Goal: Check status: Check status

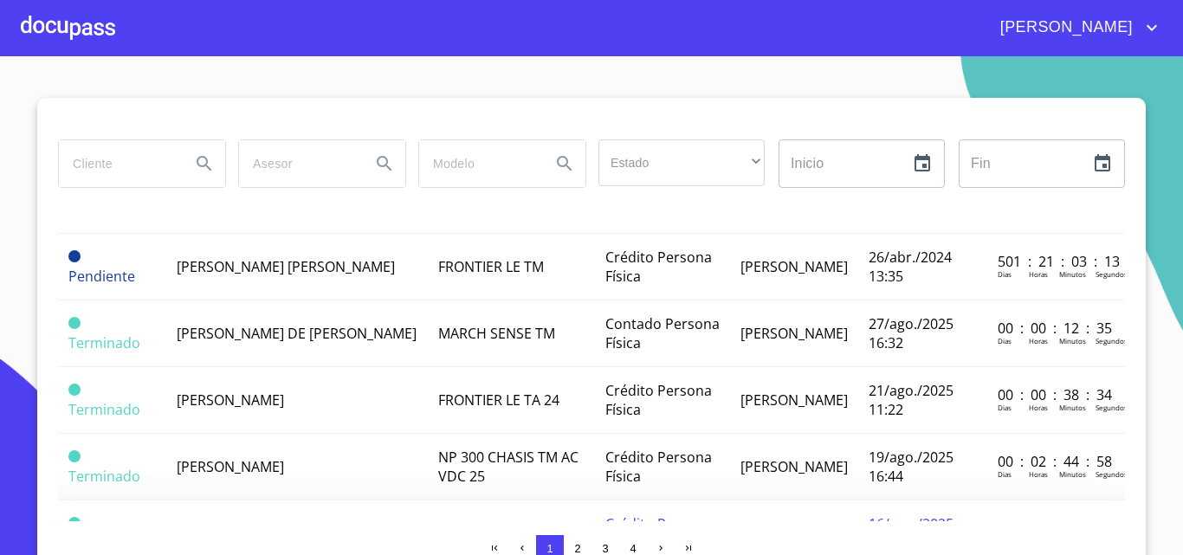
scroll to position [1448, 0]
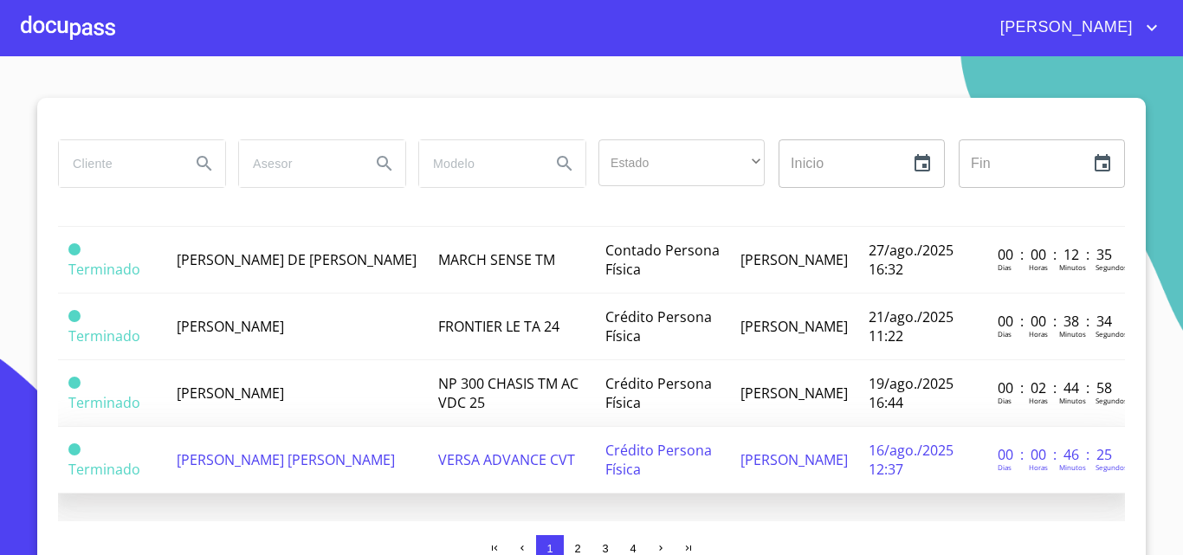
click at [242, 435] on td "[PERSON_NAME] [PERSON_NAME]" at bounding box center [297, 460] width 262 height 67
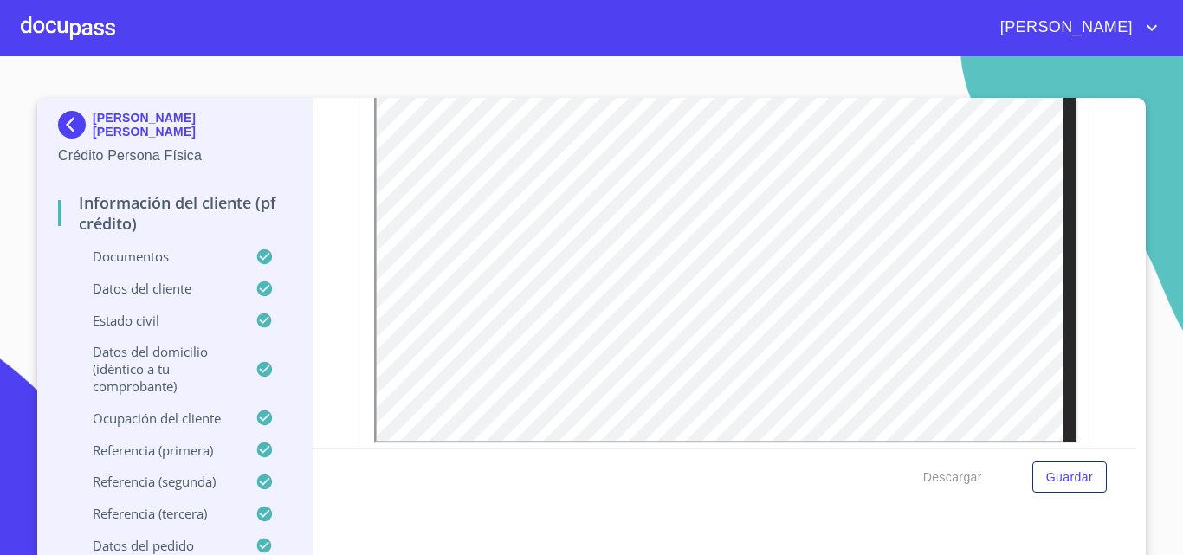
scroll to position [433, 0]
click at [78, 21] on div at bounding box center [68, 27] width 94 height 55
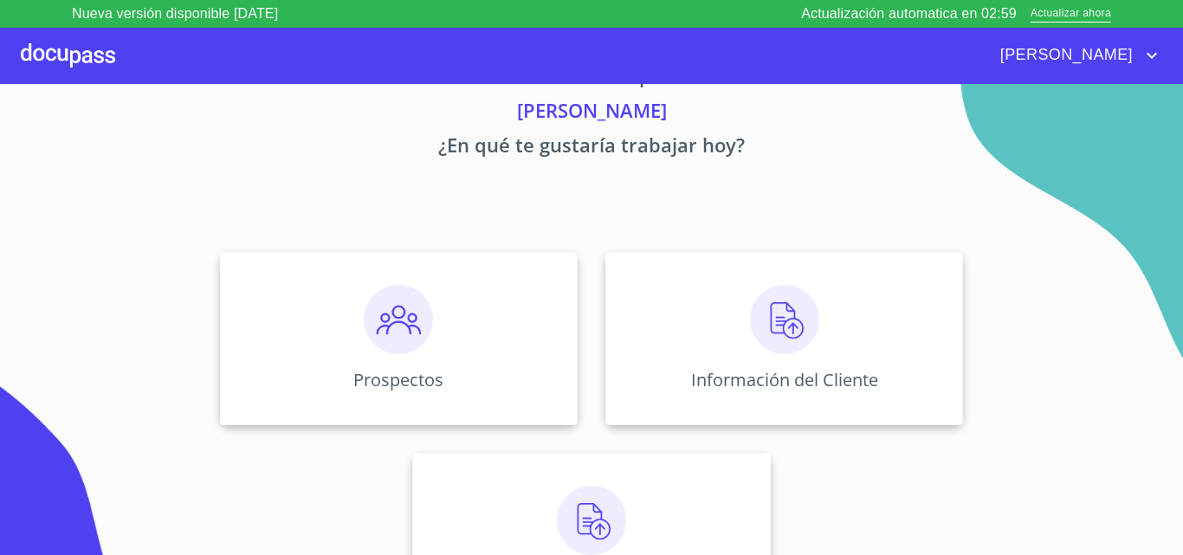
scroll to position [114, 0]
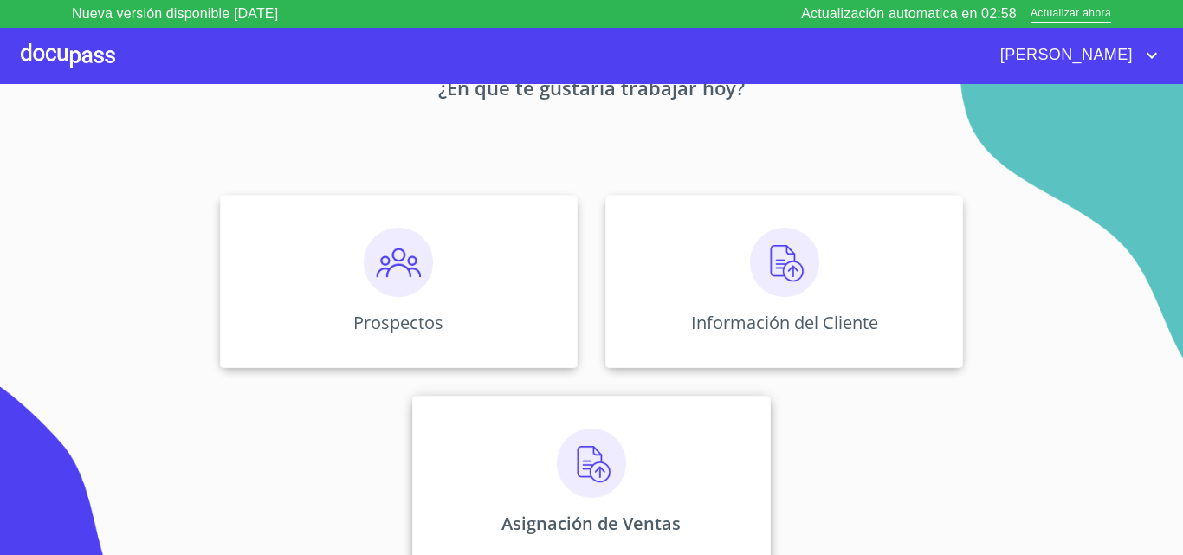
click at [606, 454] on img at bounding box center [591, 463] width 69 height 69
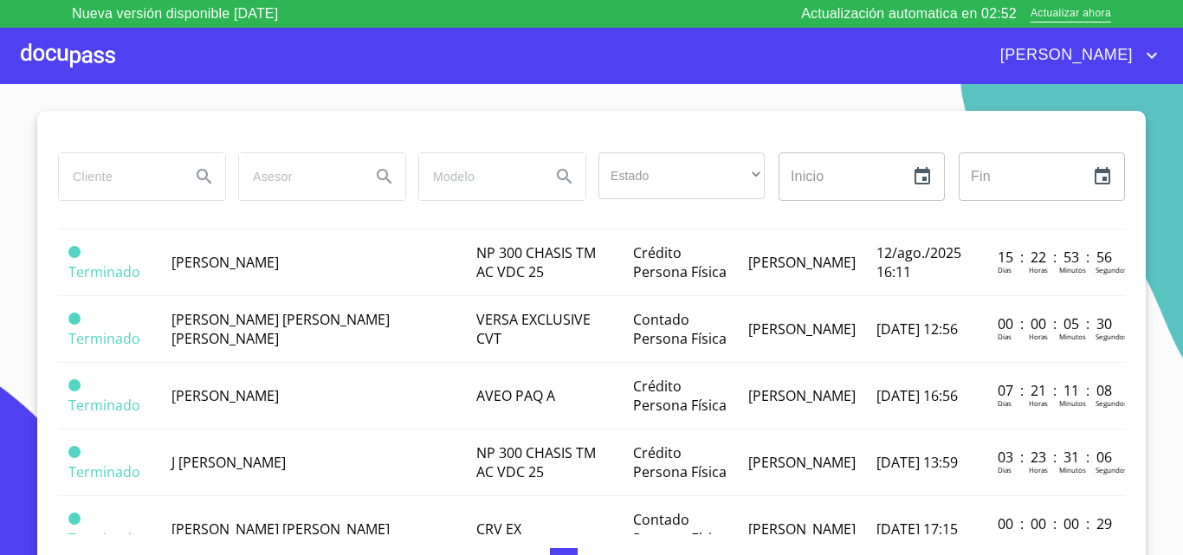
scroll to position [606, 0]
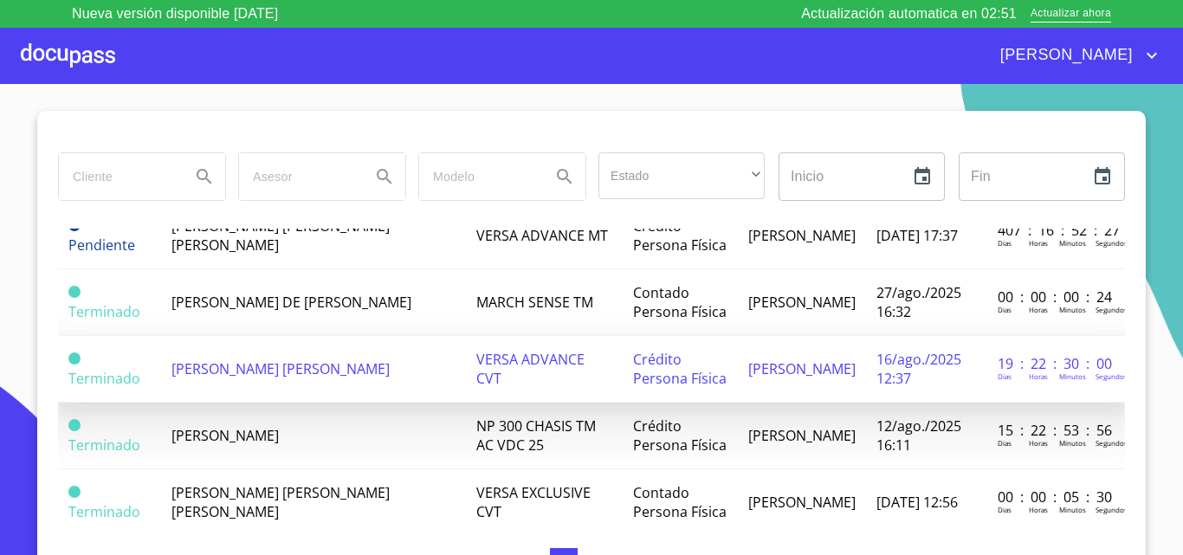
click at [304, 363] on span "[PERSON_NAME] [PERSON_NAME]" at bounding box center [280, 368] width 218 height 19
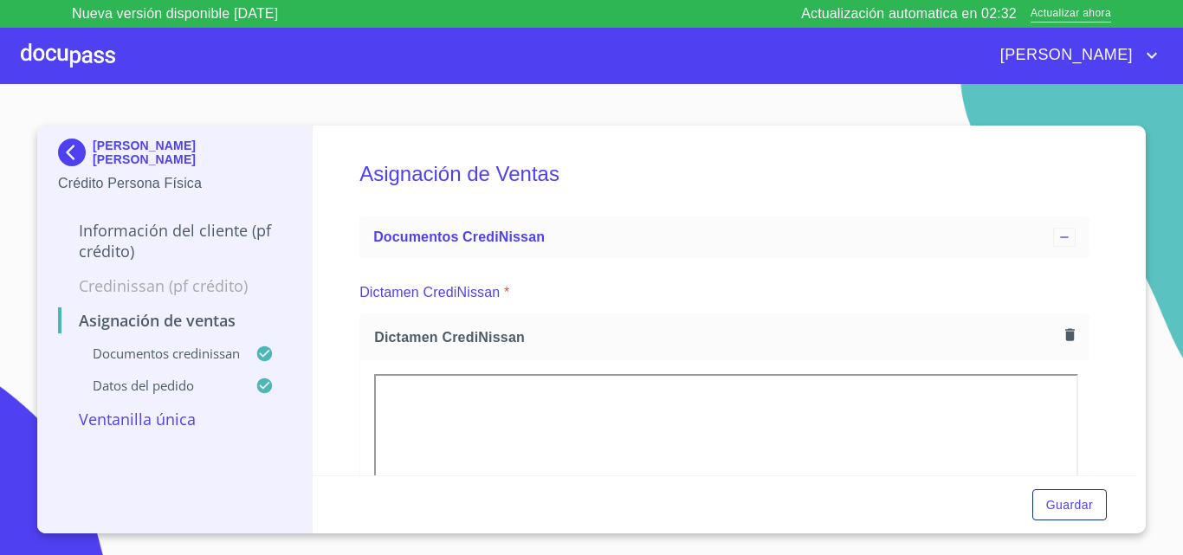
scroll to position [87, 0]
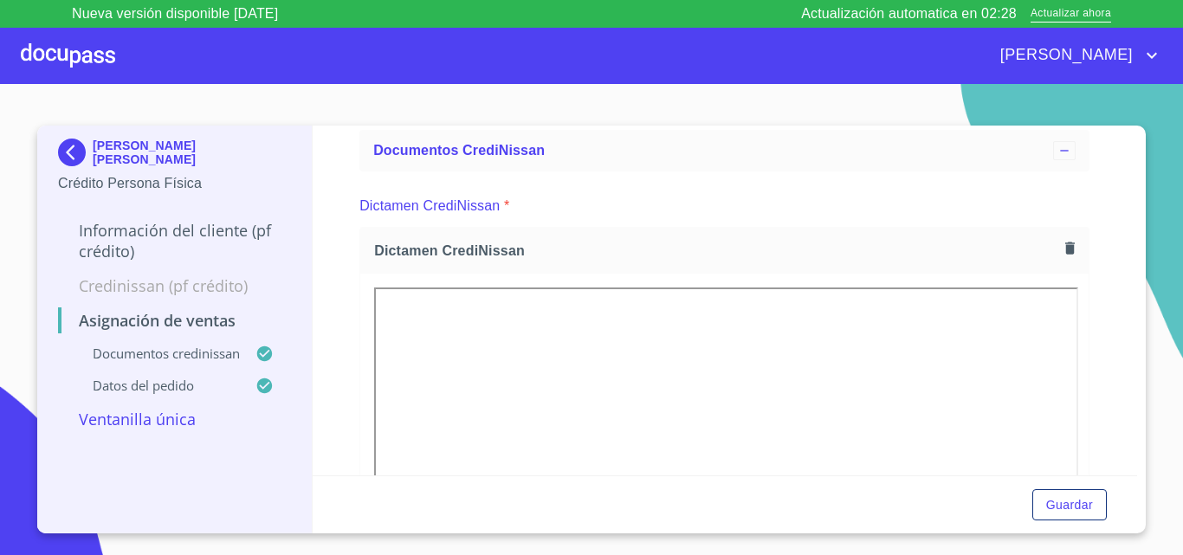
click at [347, 390] on div "Asignación de Ventas Documentos CrediNissan Dictamen CrediNissan * Dictamen Cre…" at bounding box center [725, 301] width 825 height 350
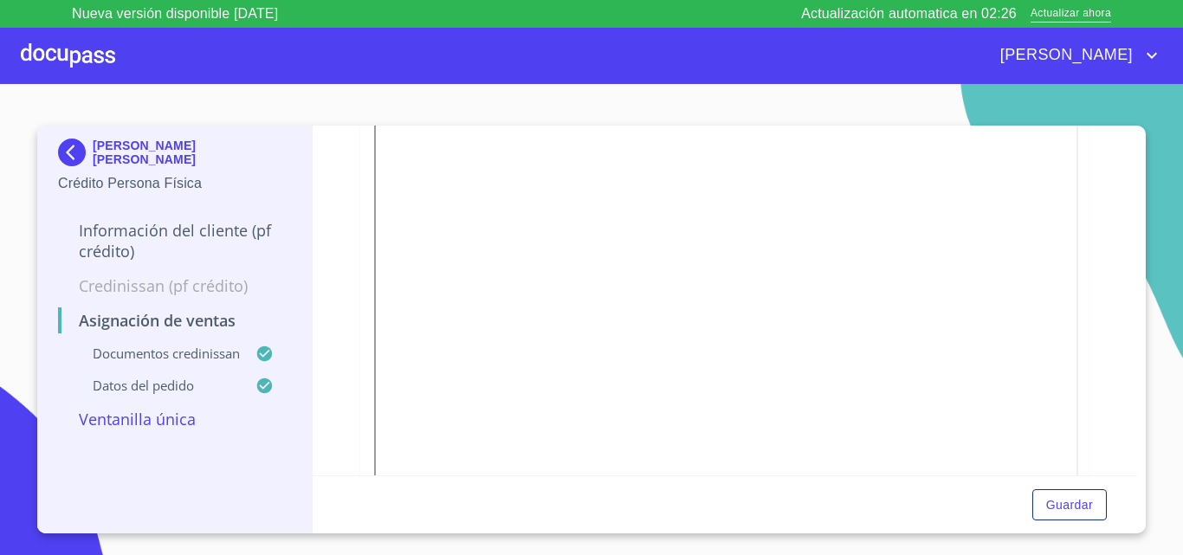
scroll to position [346, 0]
click at [86, 68] on div at bounding box center [68, 55] width 94 height 55
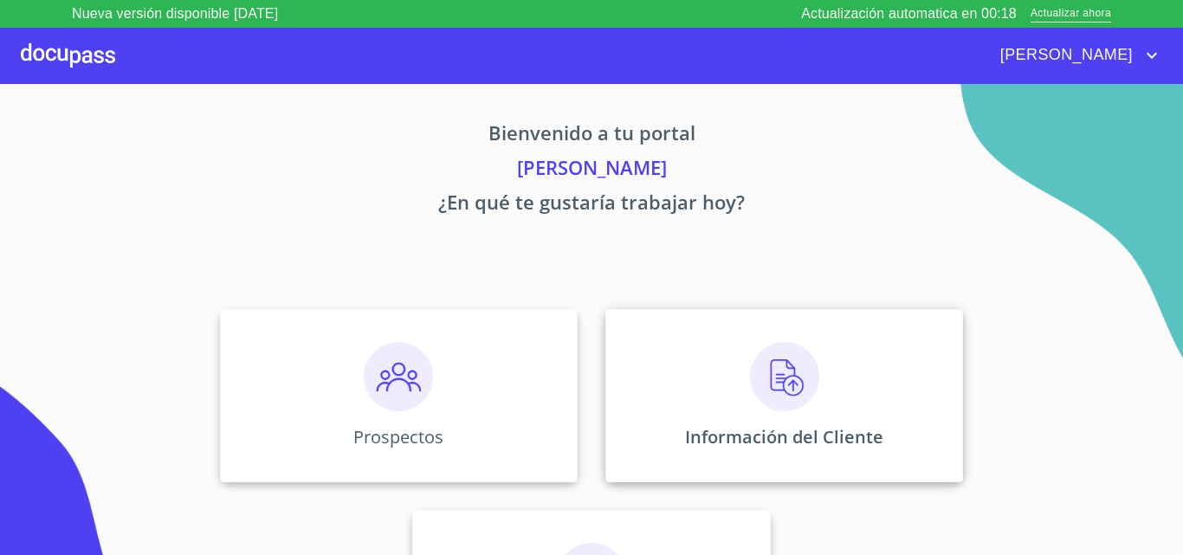
click at [787, 386] on img at bounding box center [784, 376] width 69 height 69
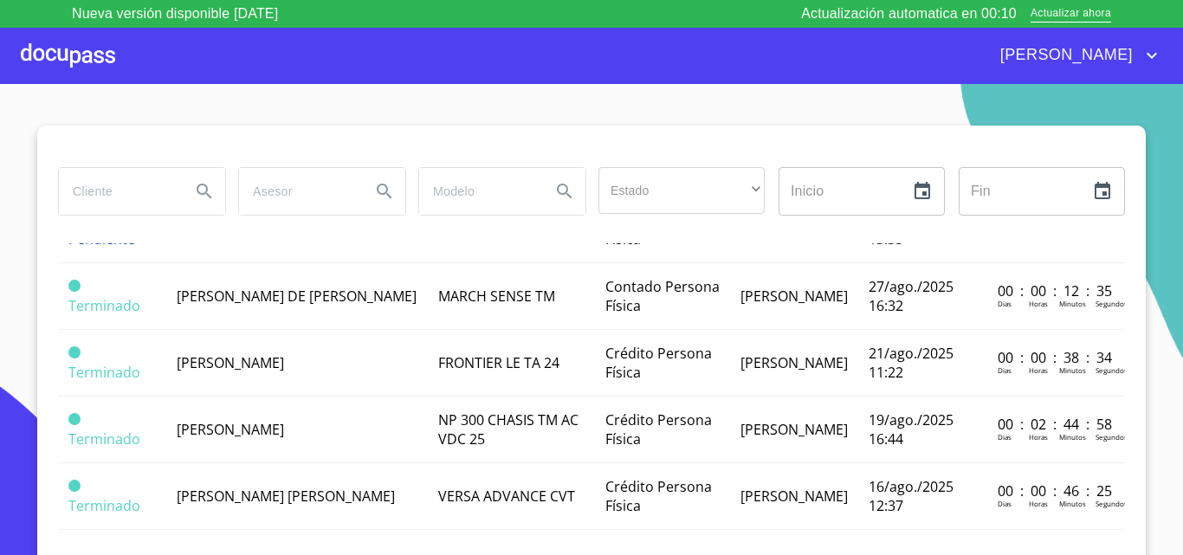
scroll to position [1448, 0]
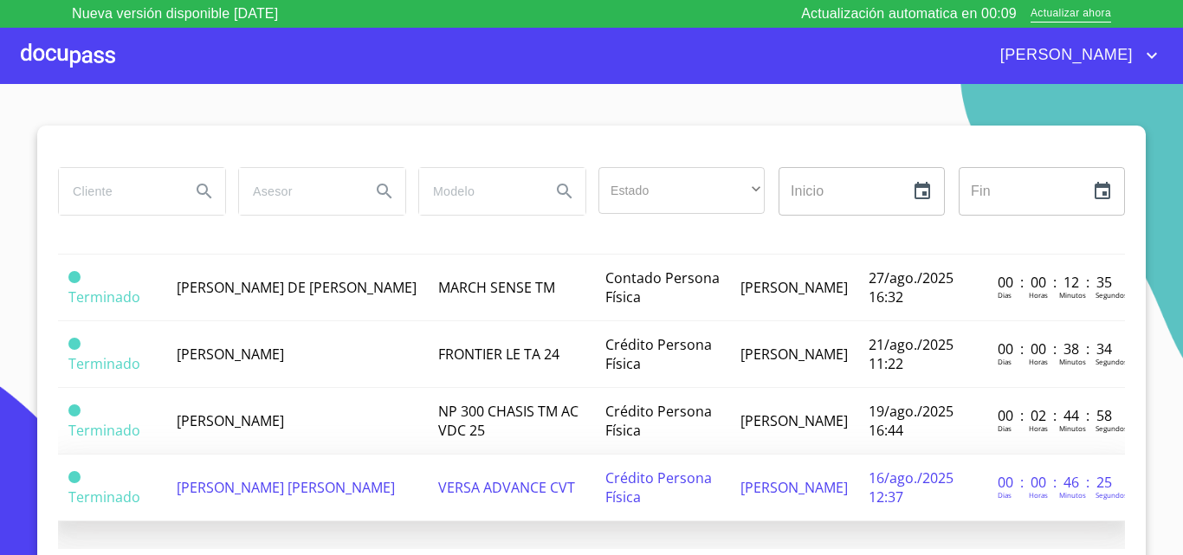
click at [189, 482] on span "[PERSON_NAME] [PERSON_NAME]" at bounding box center [286, 487] width 218 height 19
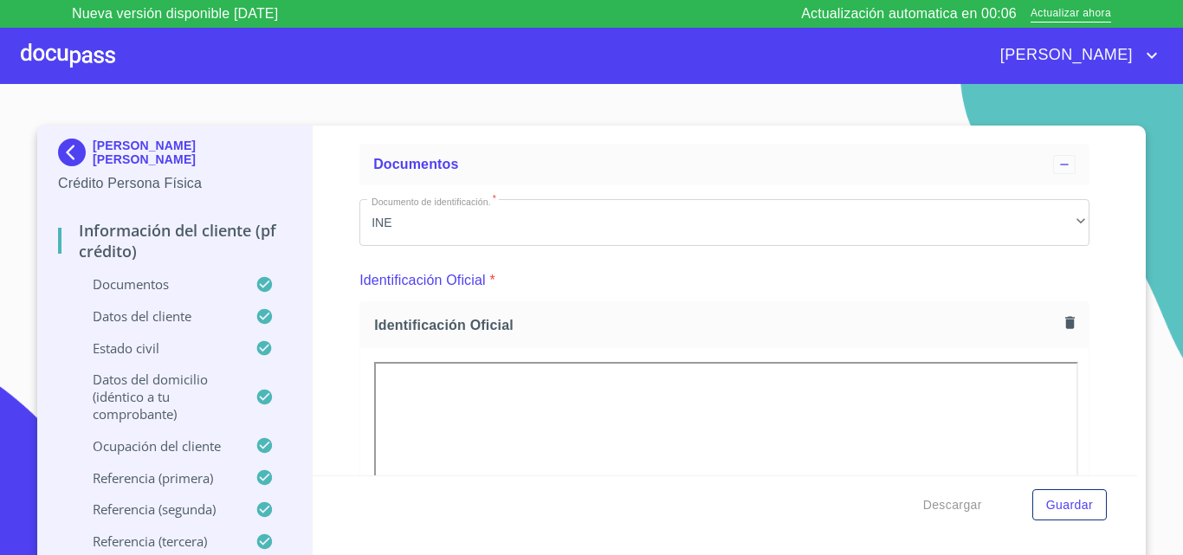
scroll to position [260, 0]
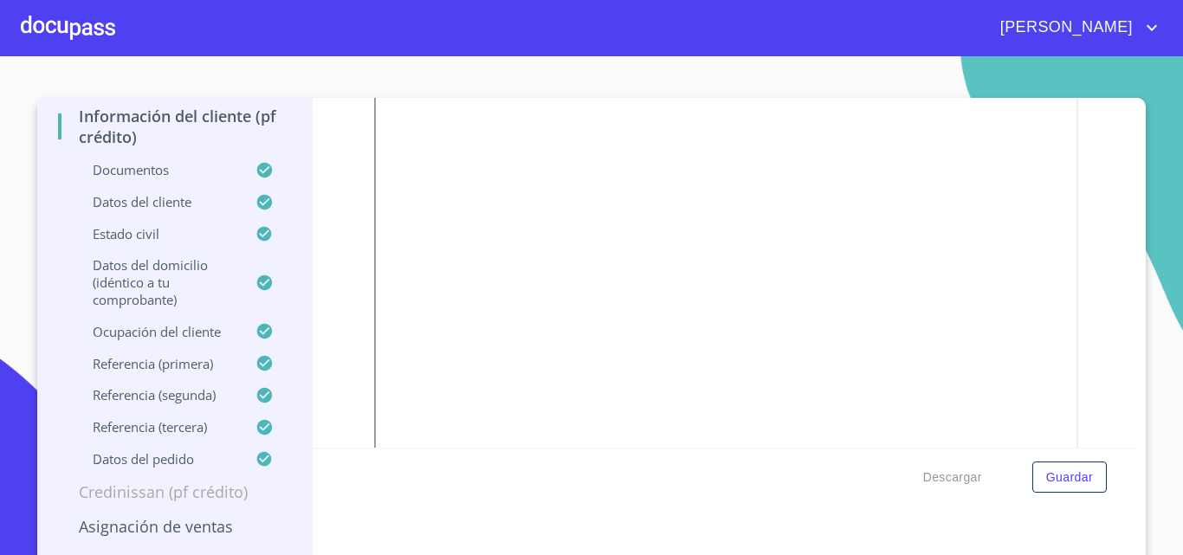
scroll to position [72, 0]
